Goal: Find specific page/section: Find specific page/section

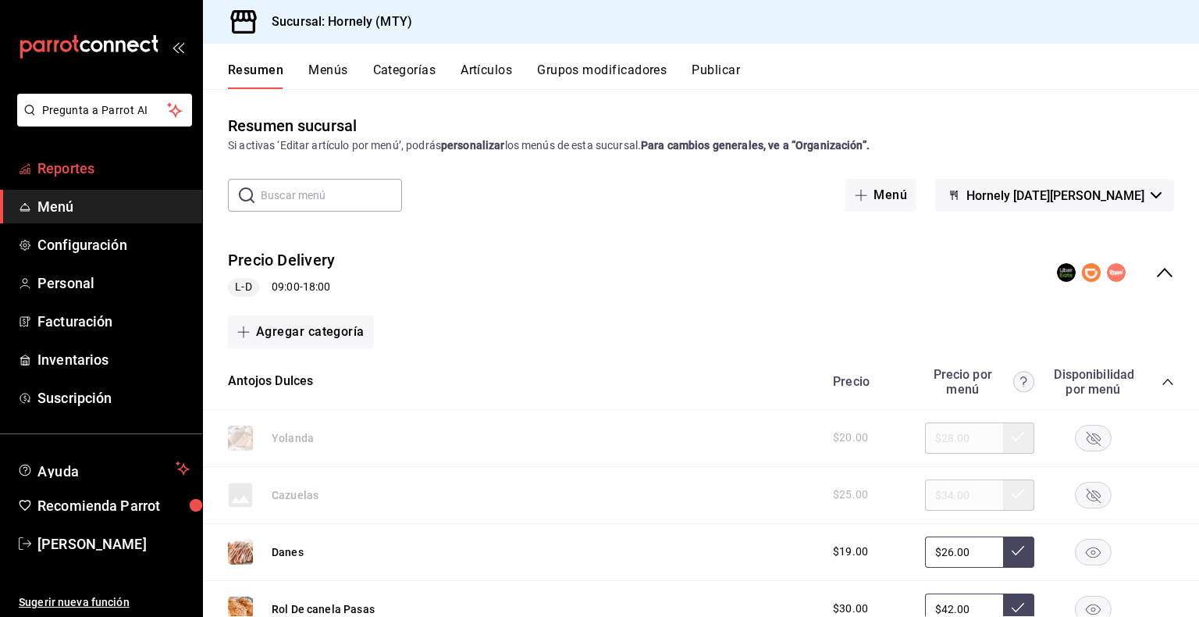
click at [68, 171] on span "Reportes" at bounding box center [113, 168] width 152 height 21
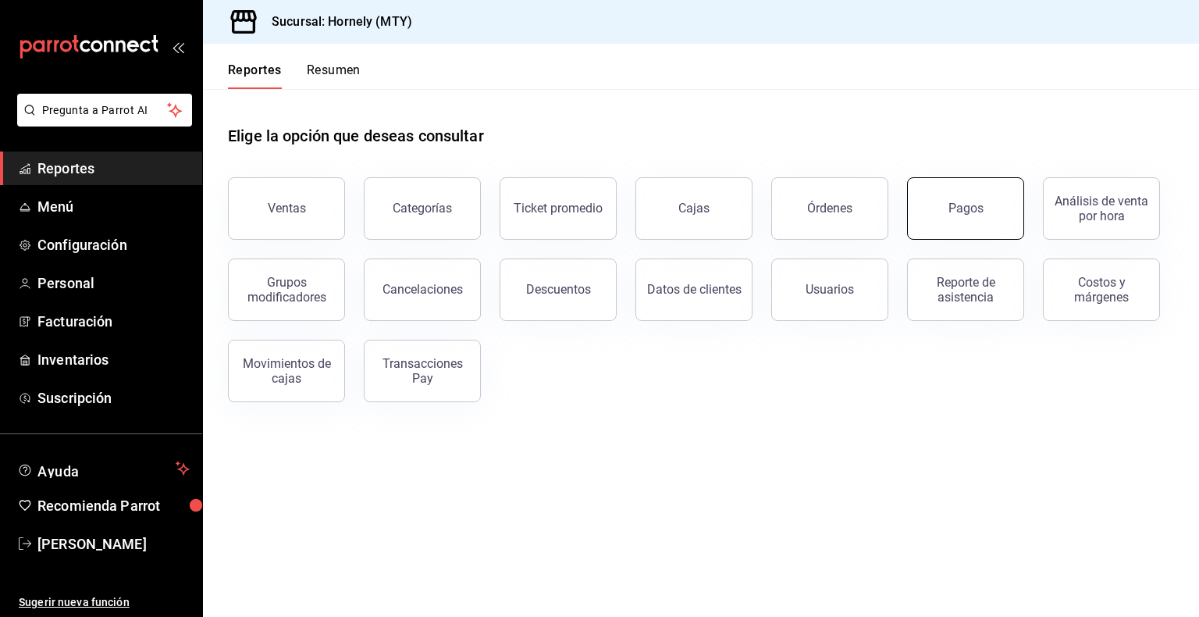
click at [809, 211] on div "Pagos" at bounding box center [965, 208] width 35 height 15
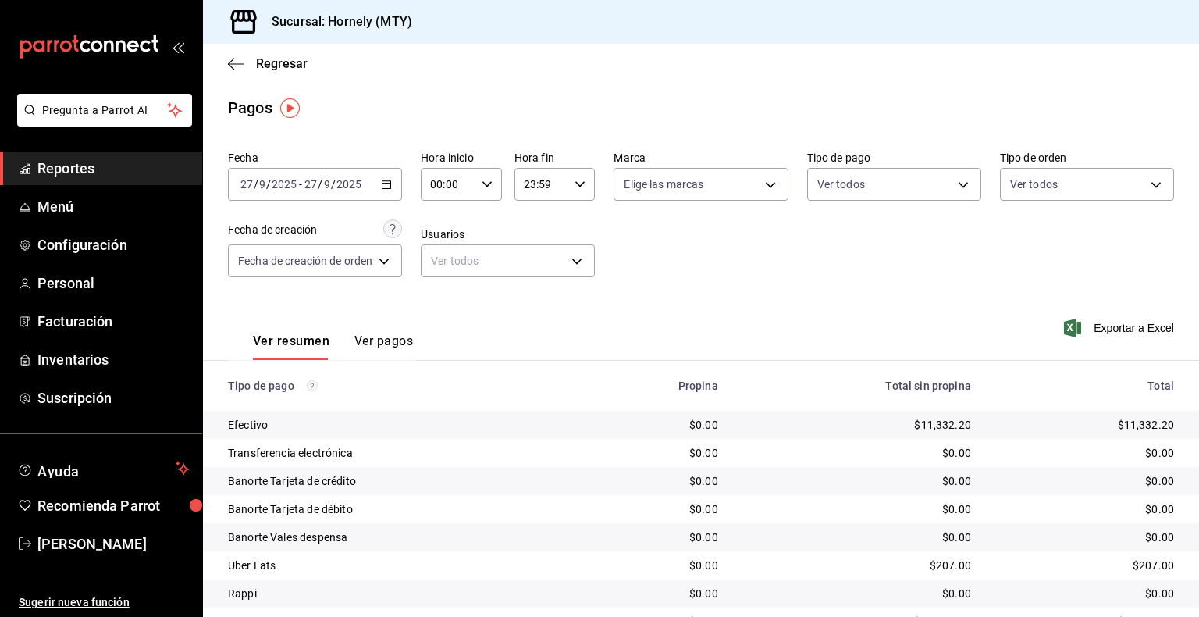
click at [387, 184] on icon "button" at bounding box center [386, 184] width 11 height 11
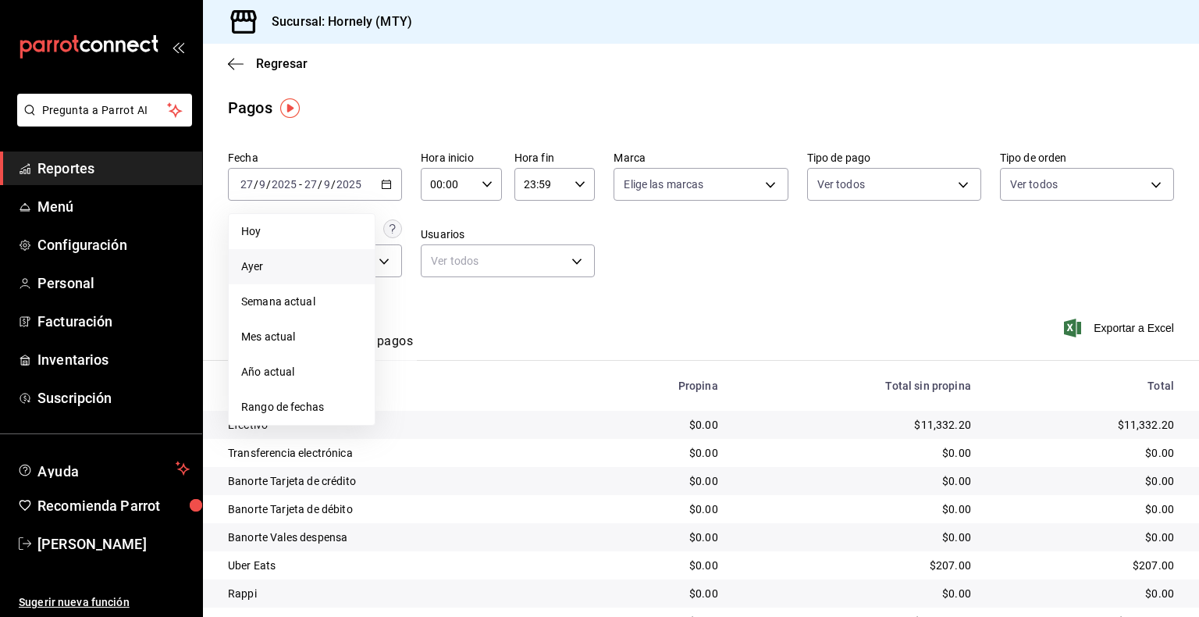
click at [268, 268] on span "Ayer" at bounding box center [301, 266] width 121 height 16
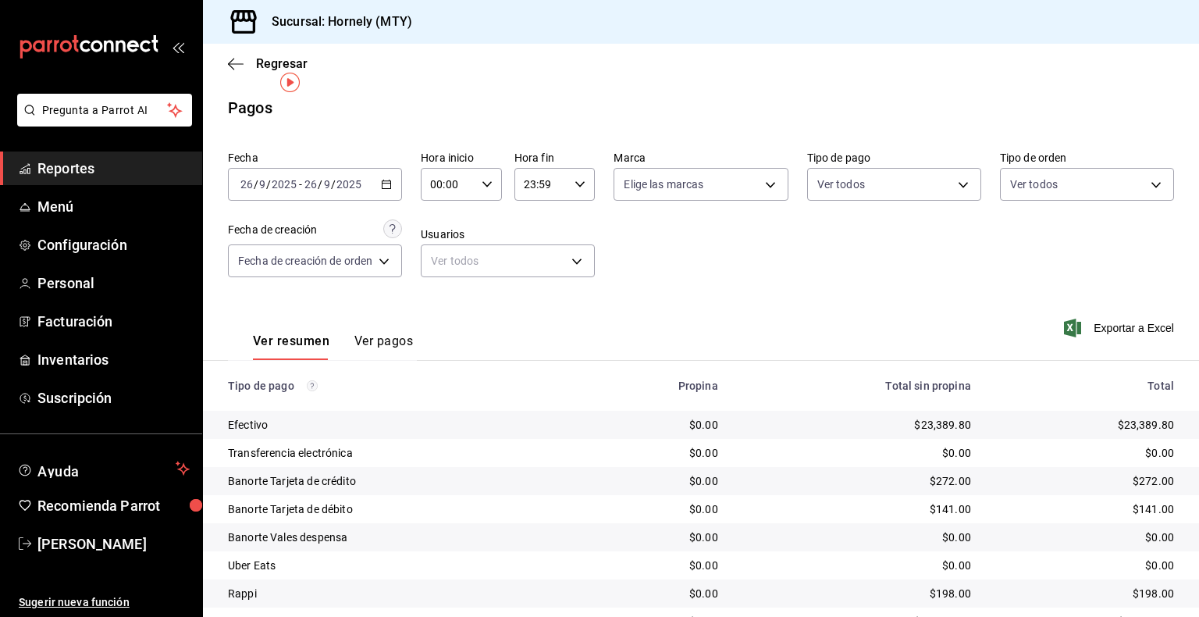
scroll to position [72, 0]
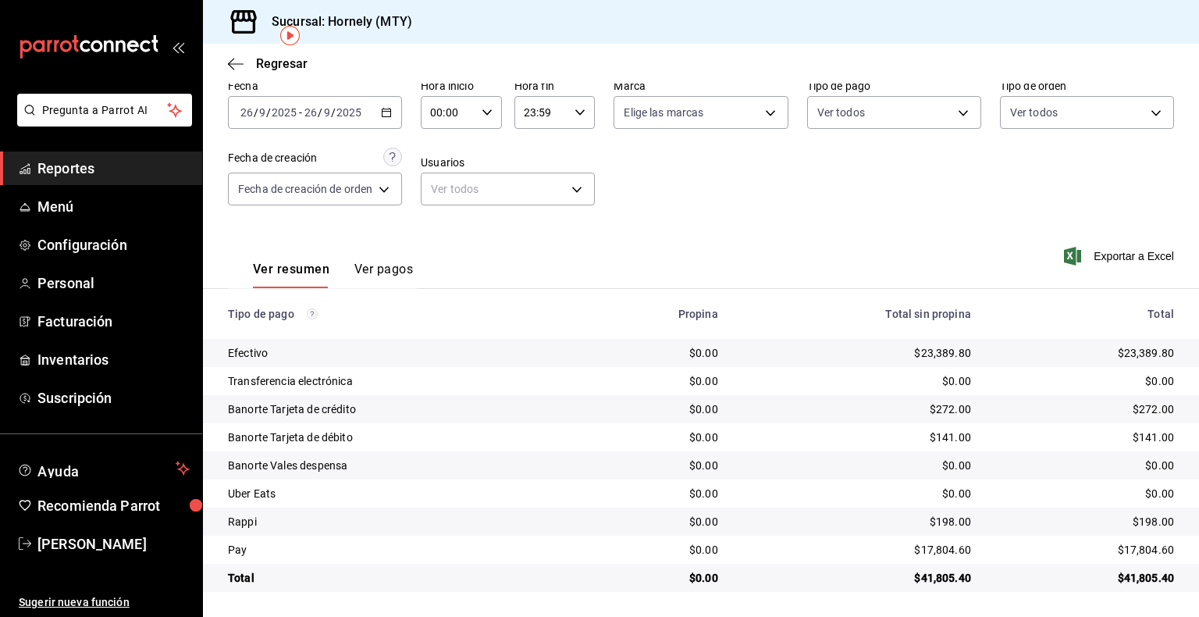
click at [809, 354] on div "$23,389.80" at bounding box center [1085, 353] width 178 height 16
drag, startPoint x: 1108, startPoint y: 354, endPoint x: 1172, endPoint y: 348, distance: 64.2
click at [809, 348] on td "$23,389.80" at bounding box center [1090, 353] width 215 height 28
copy div "$23,389.80"
click at [69, 360] on span "Inventarios" at bounding box center [113, 359] width 152 height 21
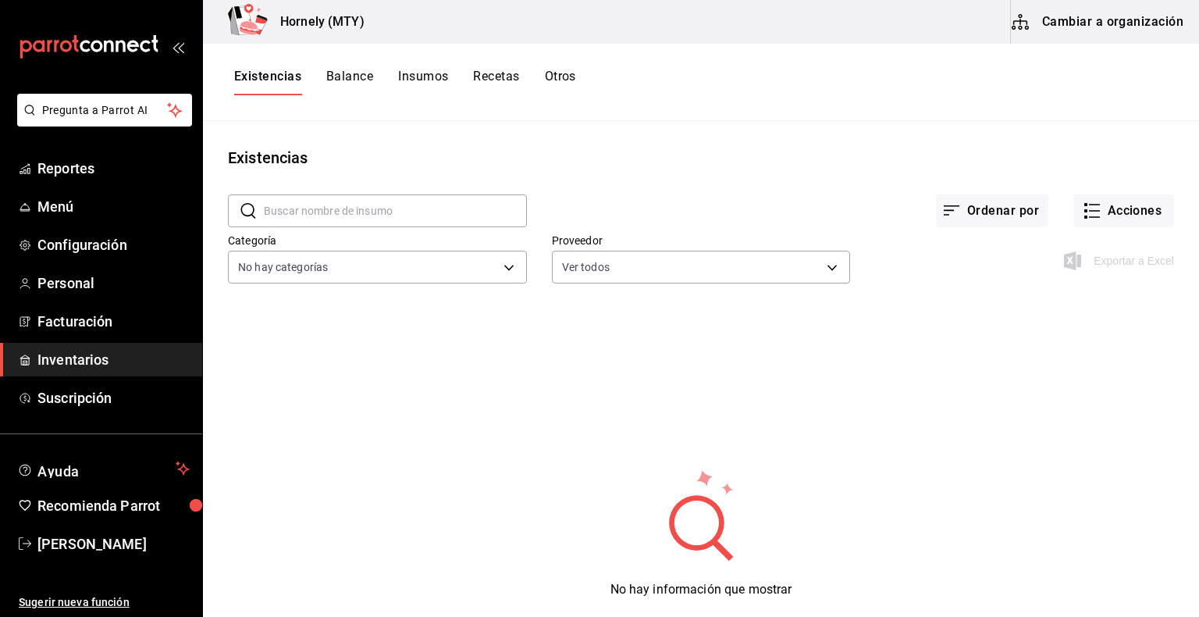
click at [492, 210] on input "text" at bounding box center [395, 210] width 263 height 31
click at [485, 208] on input "text" at bounding box center [395, 210] width 263 height 31
click at [470, 214] on input "text" at bounding box center [395, 210] width 263 height 31
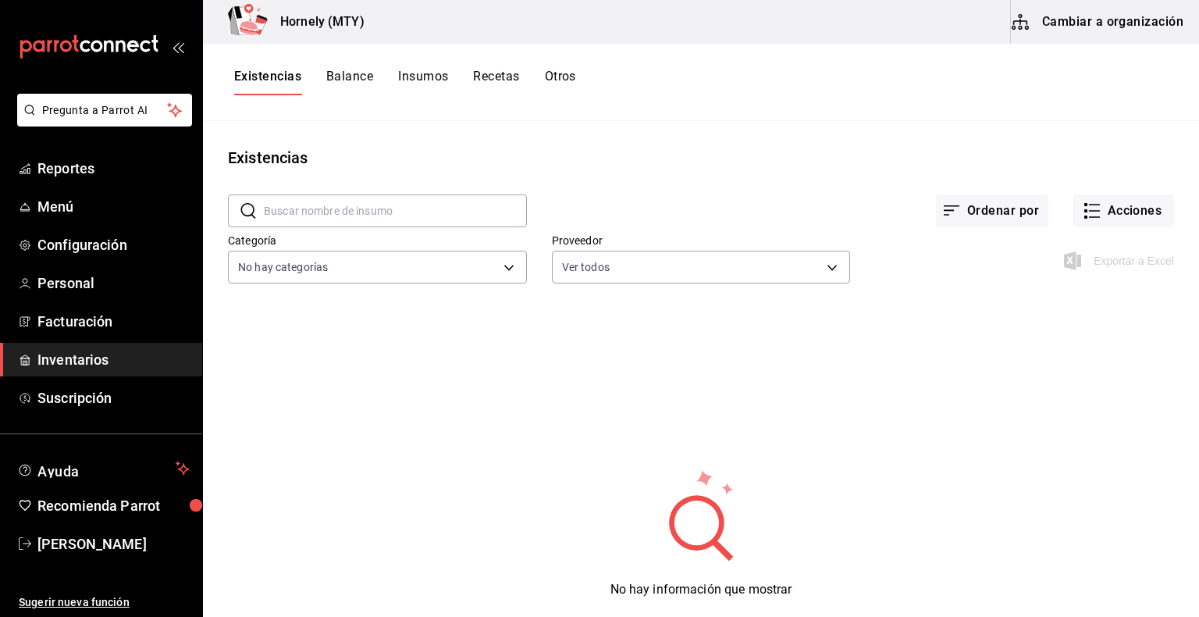
click at [470, 214] on input "text" at bounding box center [395, 210] width 263 height 31
click at [446, 211] on input "text" at bounding box center [395, 210] width 263 height 31
click at [442, 216] on input "text" at bounding box center [395, 210] width 263 height 31
click at [421, 215] on input "text" at bounding box center [395, 210] width 263 height 31
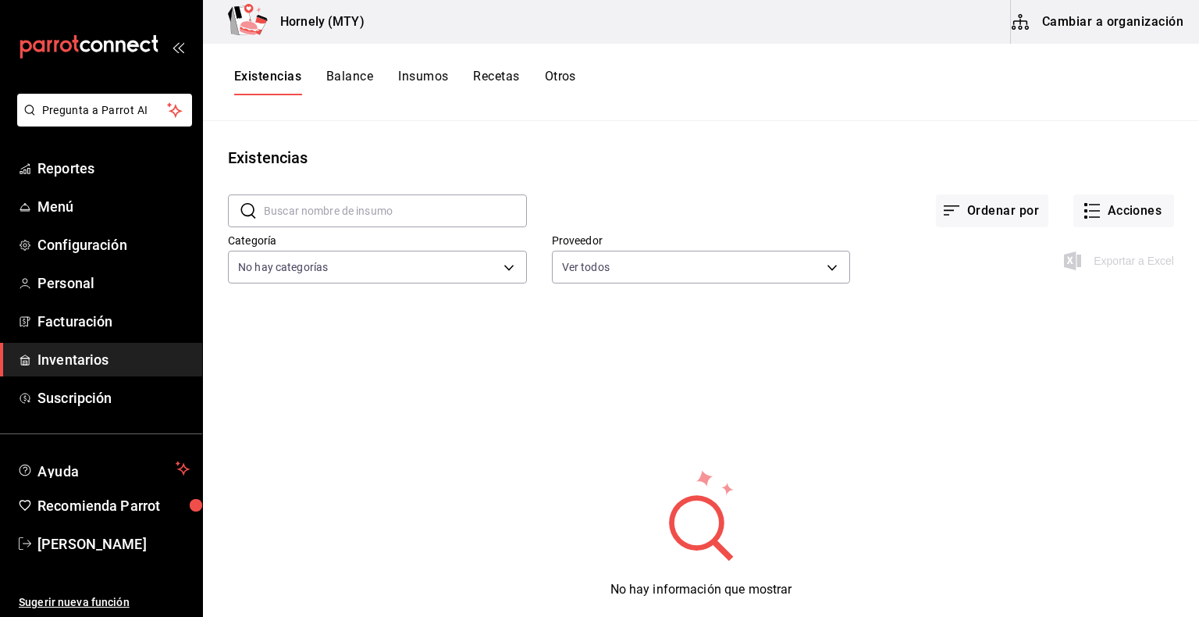
click at [425, 217] on input "text" at bounding box center [395, 210] width 263 height 31
click at [421, 213] on input "text" at bounding box center [395, 210] width 263 height 31
click at [427, 214] on input "text" at bounding box center [395, 210] width 263 height 31
click at [57, 276] on span "Personal" at bounding box center [113, 282] width 152 height 21
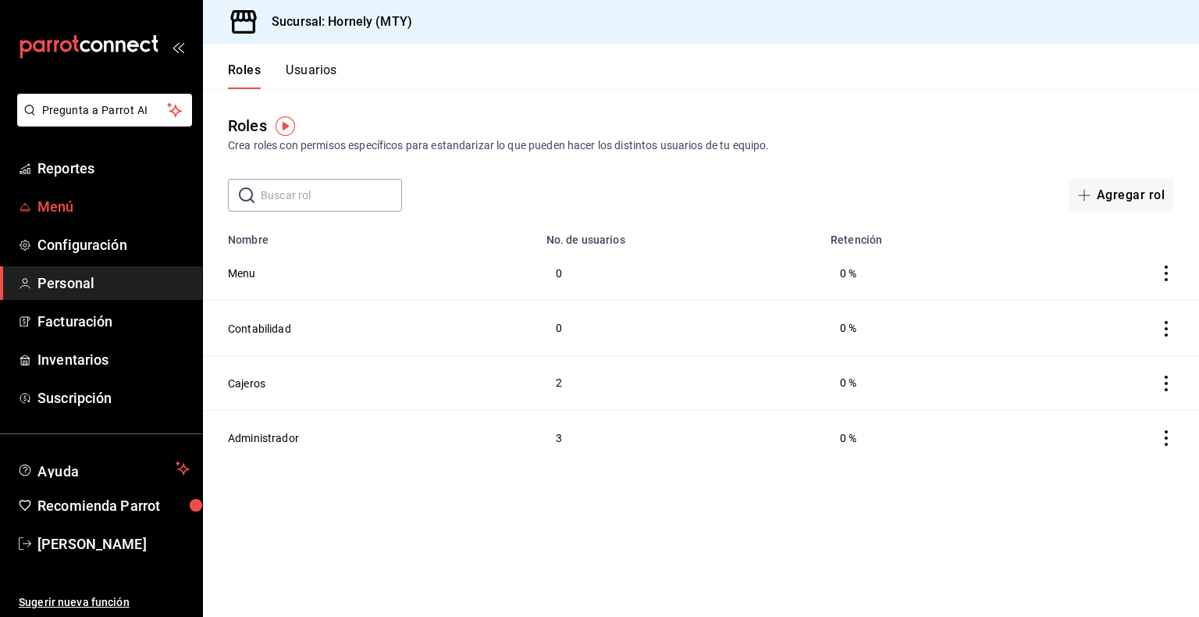
click at [66, 214] on span "Menú" at bounding box center [113, 206] width 152 height 21
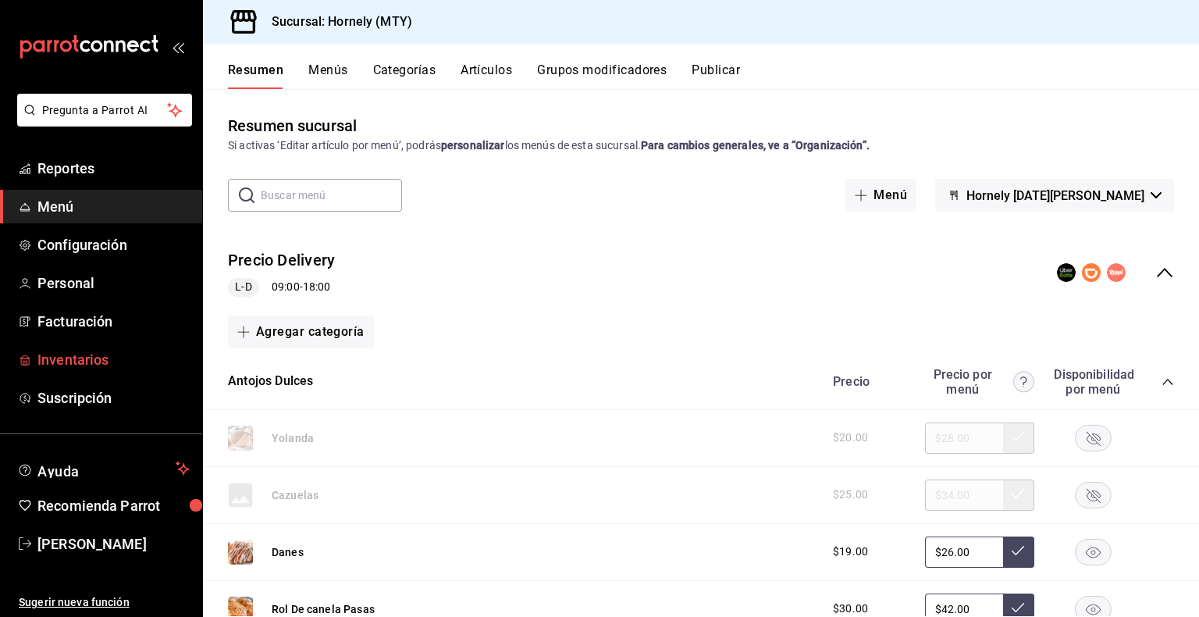
click at [53, 363] on span "Inventarios" at bounding box center [113, 359] width 152 height 21
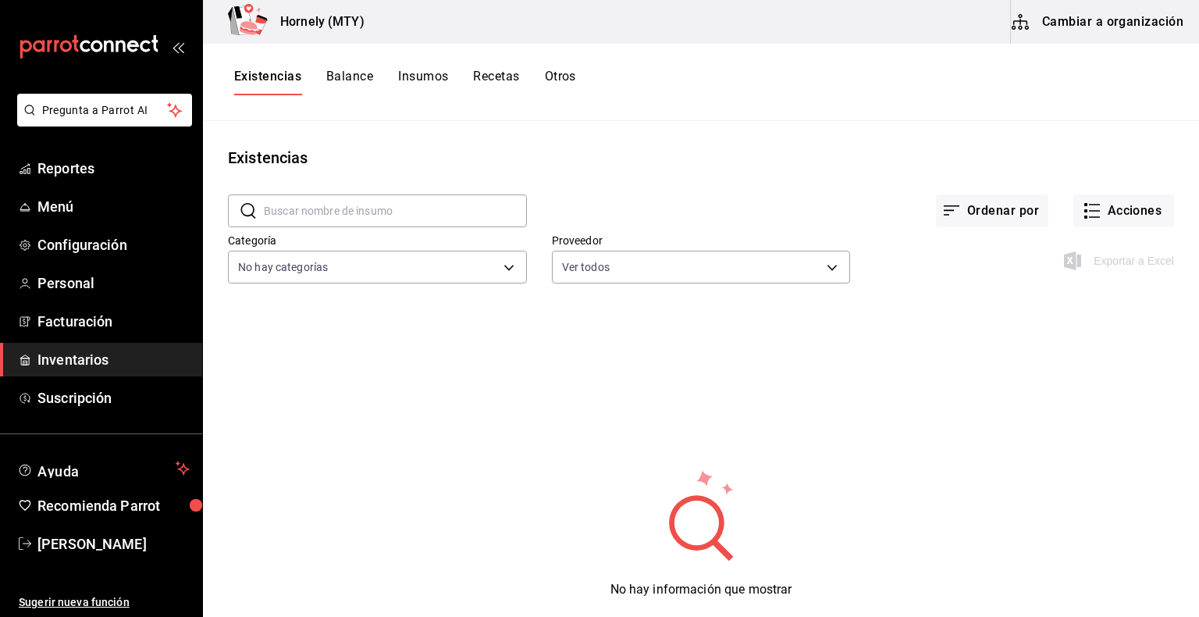
click at [489, 80] on button "Recetas" at bounding box center [496, 82] width 46 height 27
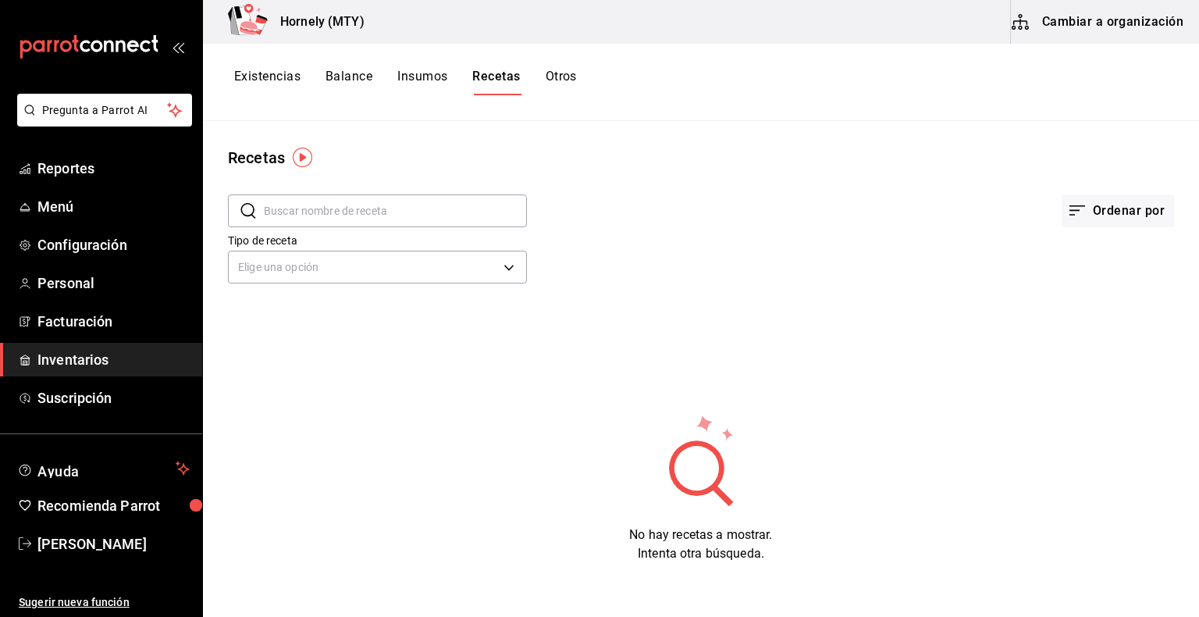
click at [261, 76] on button "Existencias" at bounding box center [267, 82] width 66 height 27
